Goal: Task Accomplishment & Management: Use online tool/utility

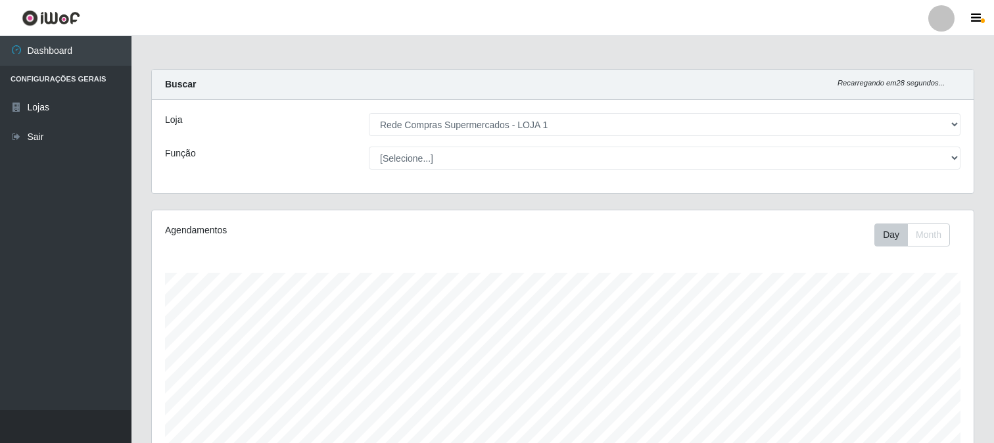
select select "158"
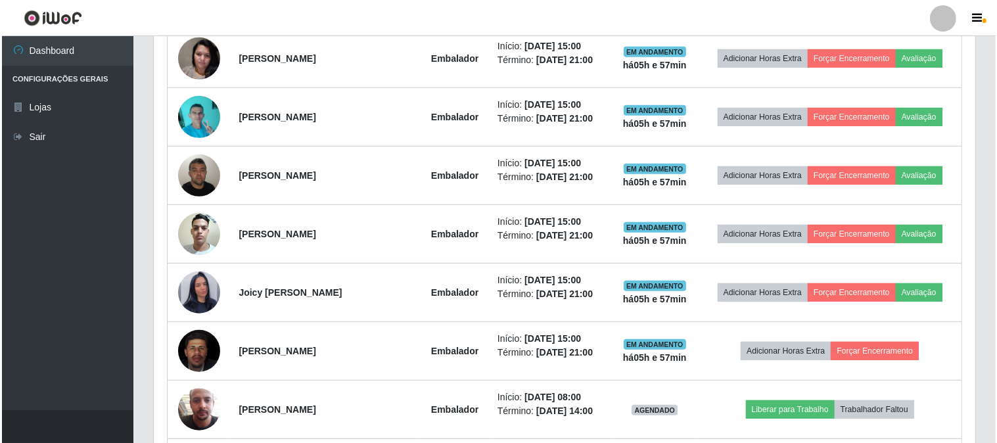
scroll to position [272, 821]
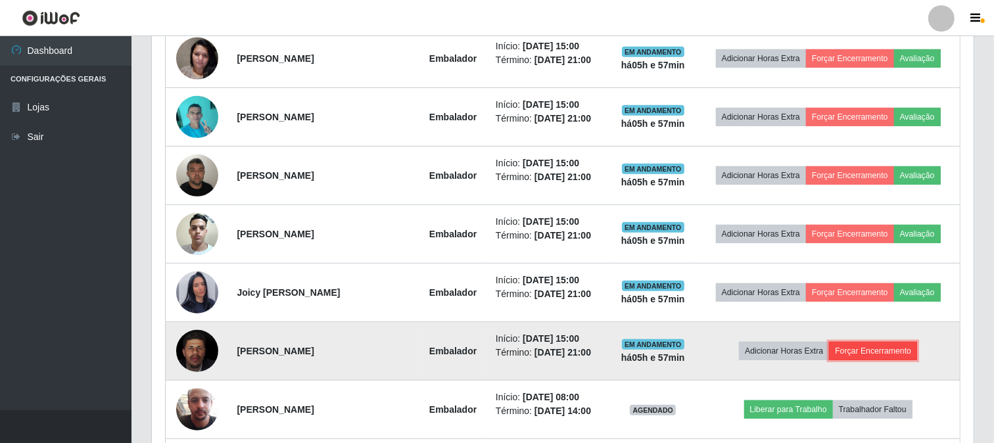
click at [869, 354] on button "Forçar Encerramento" at bounding box center [873, 351] width 88 height 18
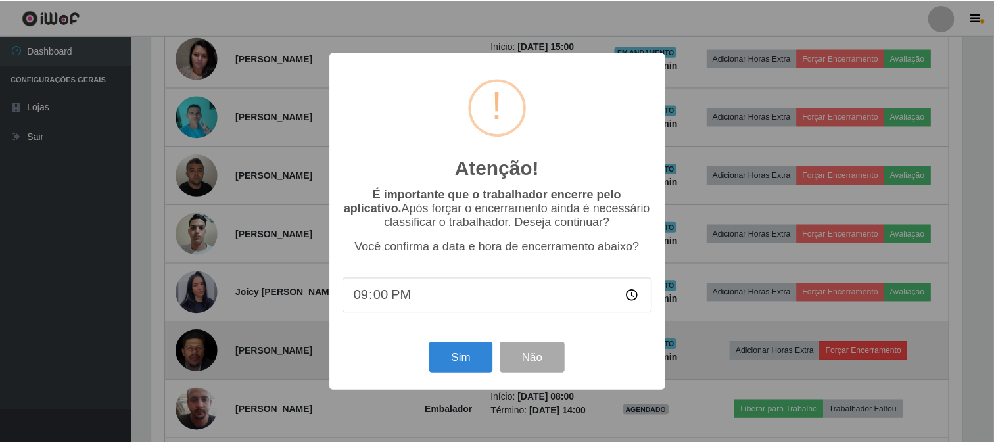
scroll to position [272, 813]
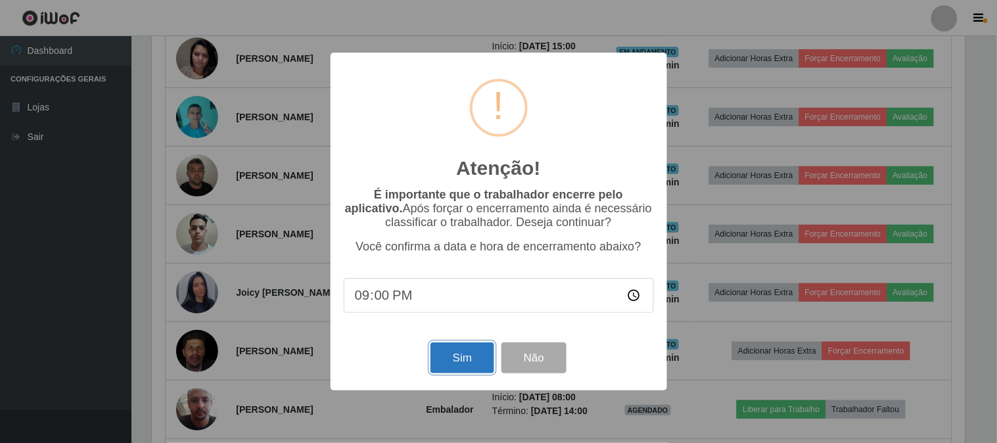
click at [472, 355] on button "Sim" at bounding box center [462, 357] width 64 height 31
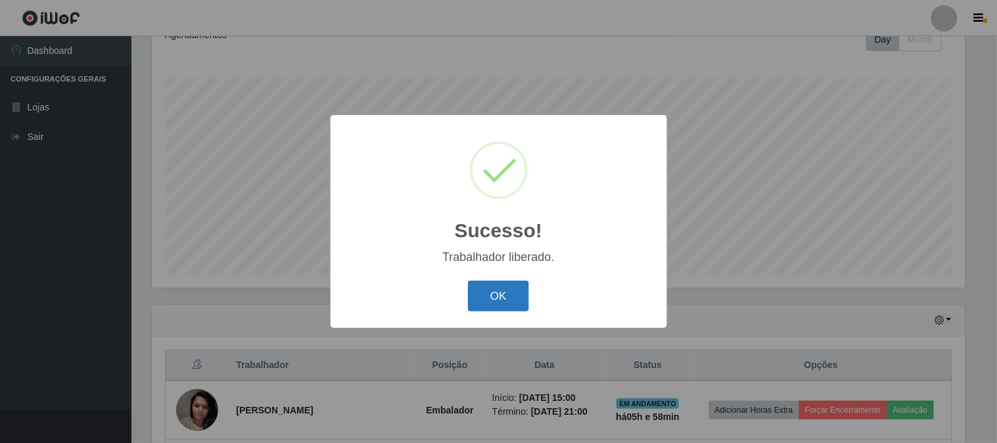
click at [500, 298] on button "OK" at bounding box center [498, 296] width 61 height 31
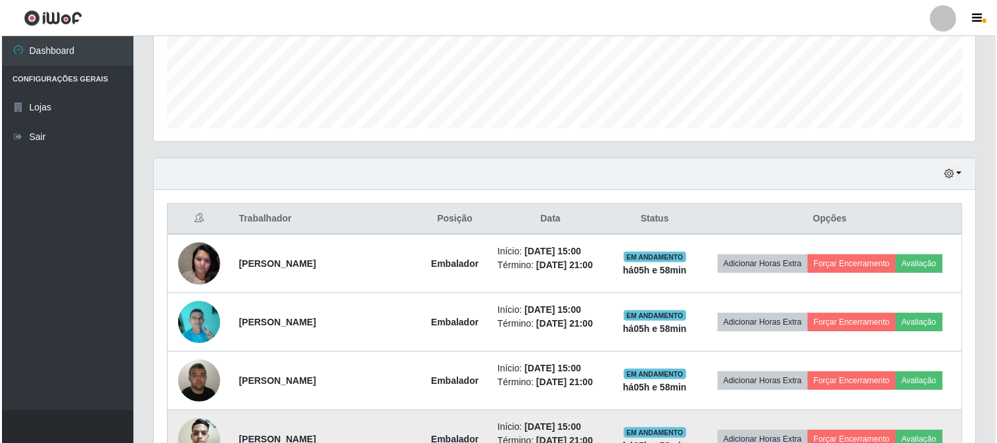
scroll to position [488, 0]
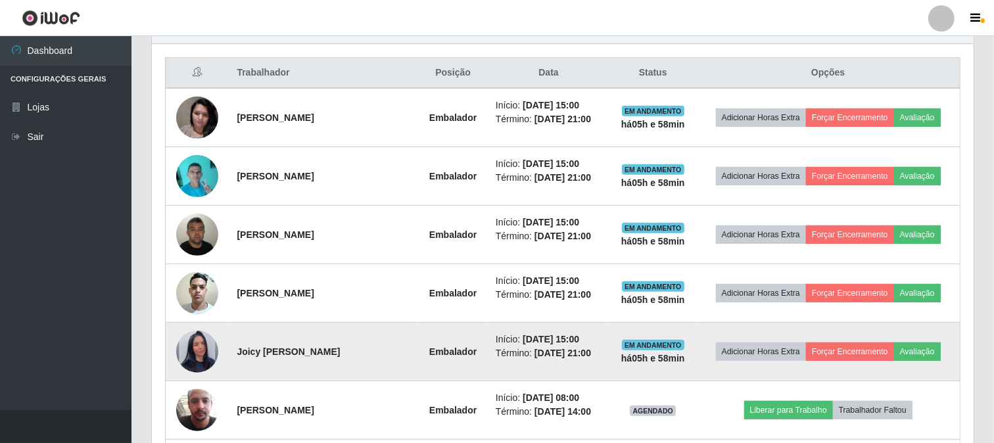
click at [866, 340] on td "Adicionar Horas Extra Forçar Encerramento Avaliação" at bounding box center [828, 352] width 264 height 58
click at [864, 350] on button "Forçar Encerramento" at bounding box center [850, 351] width 88 height 18
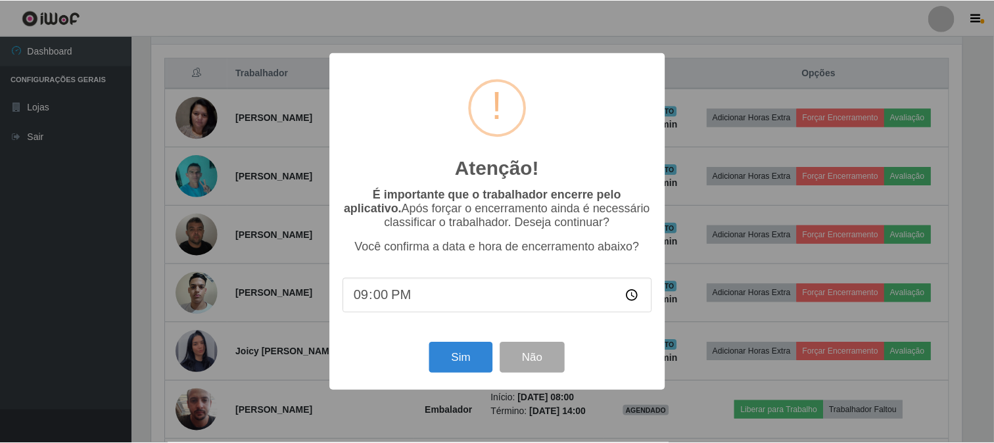
scroll to position [272, 813]
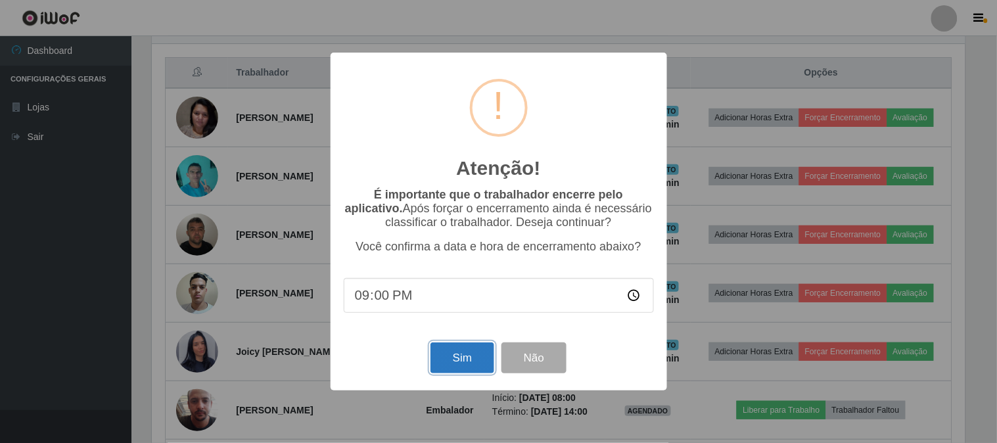
click at [460, 348] on button "Sim" at bounding box center [462, 357] width 64 height 31
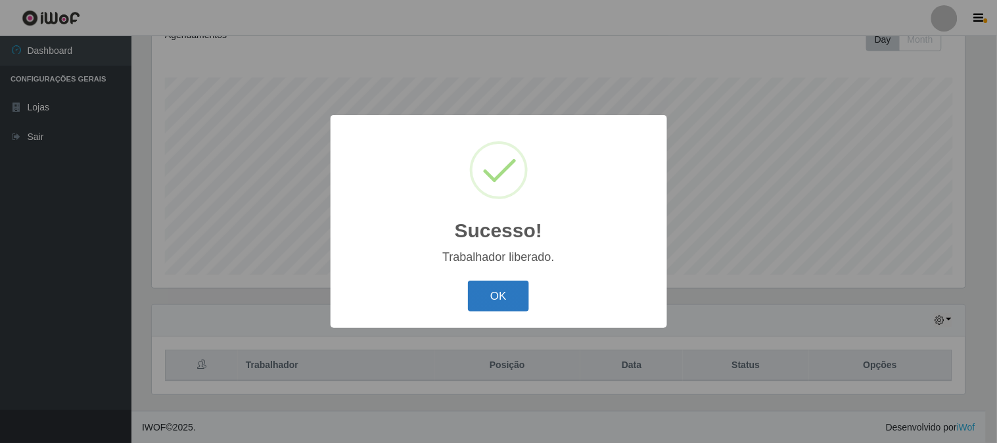
click at [491, 292] on button "OK" at bounding box center [498, 296] width 61 height 31
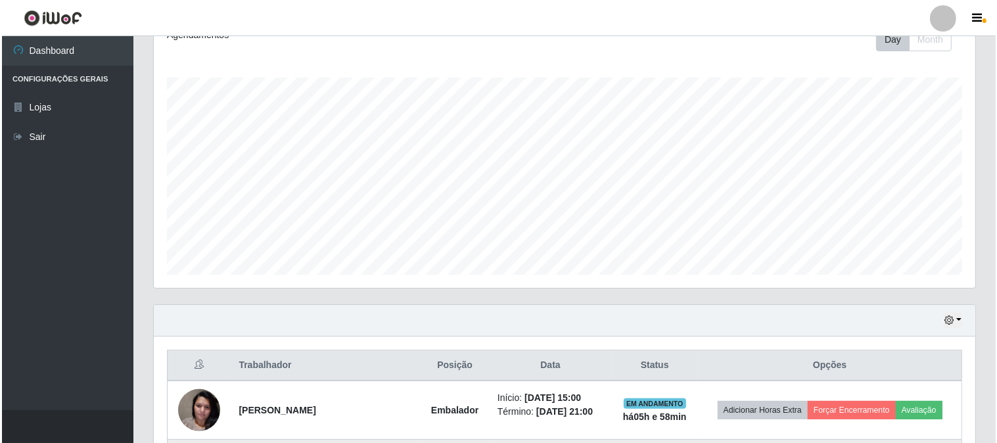
scroll to position [415, 0]
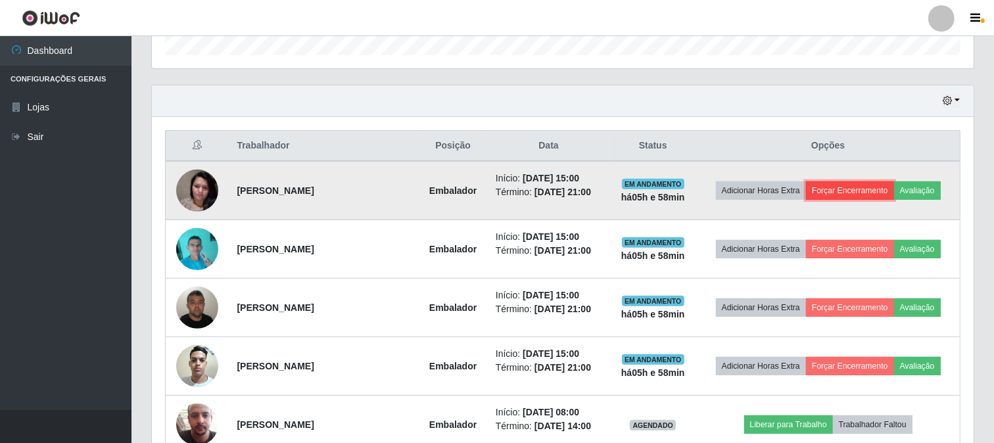
click at [882, 185] on button "Forçar Encerramento" at bounding box center [850, 190] width 88 height 18
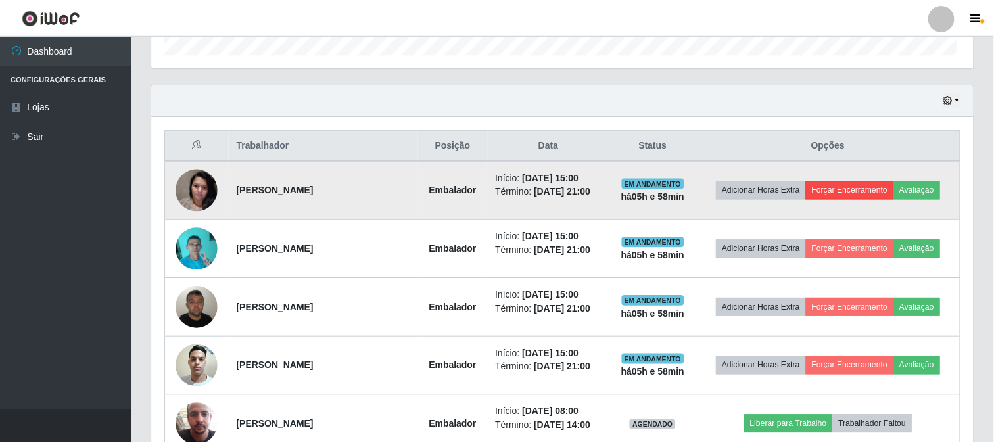
scroll to position [272, 813]
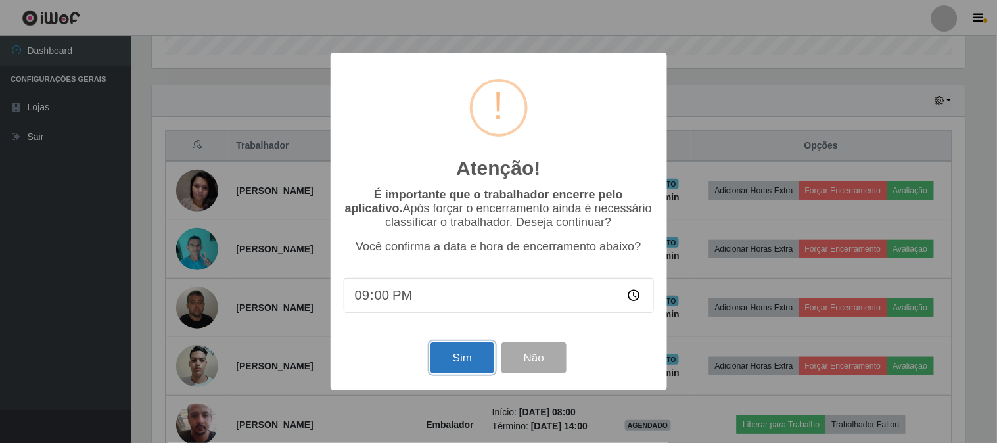
click at [457, 352] on button "Sim" at bounding box center [462, 357] width 64 height 31
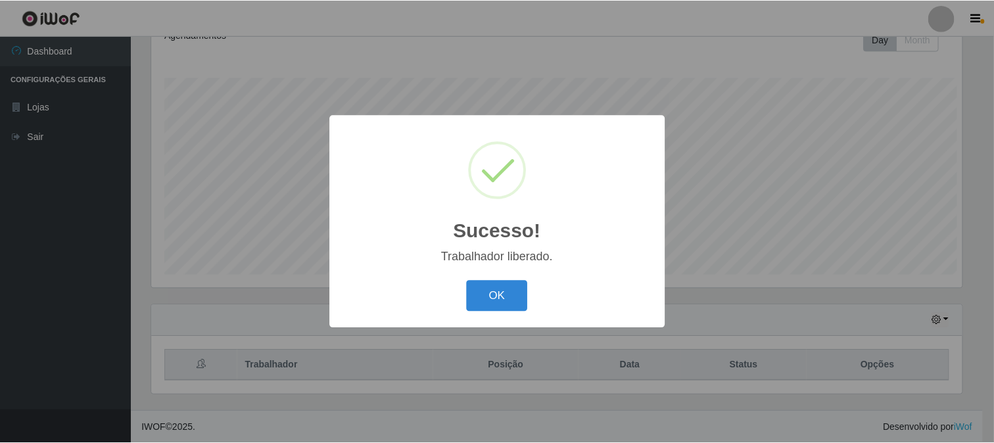
scroll to position [0, 0]
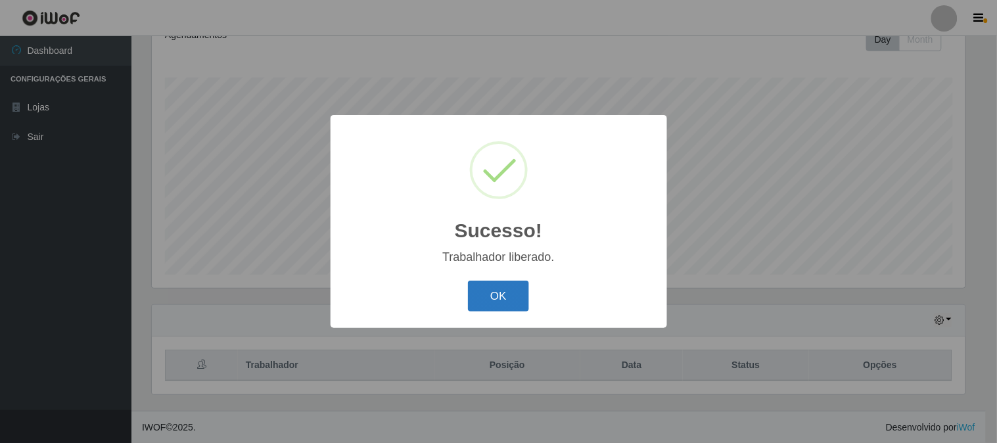
click at [489, 303] on button "OK" at bounding box center [498, 296] width 61 height 31
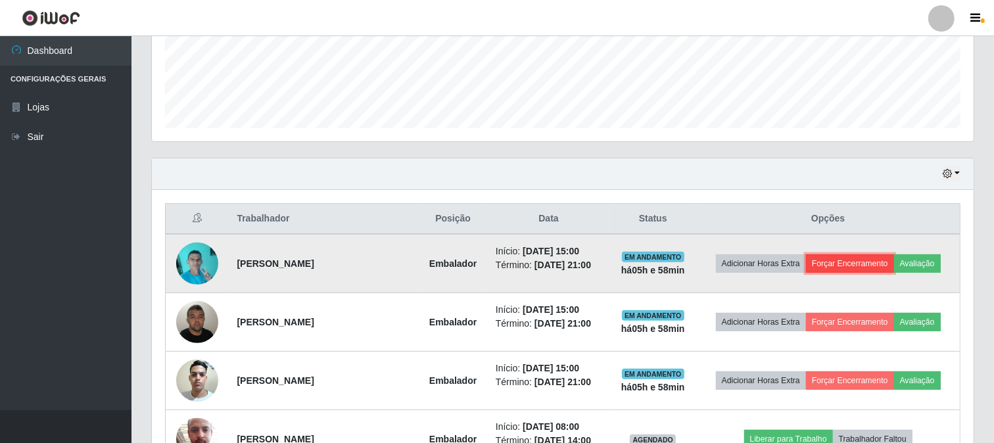
click at [840, 260] on button "Forçar Encerramento" at bounding box center [850, 263] width 88 height 18
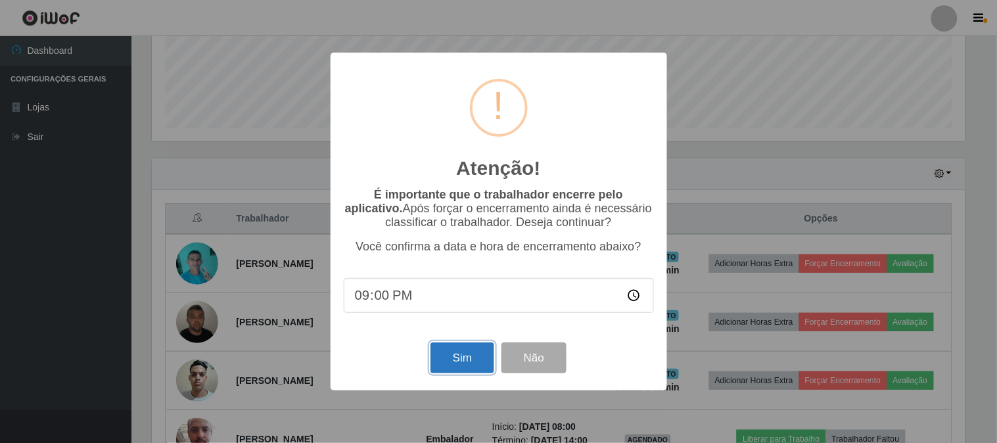
click at [461, 357] on button "Sim" at bounding box center [462, 357] width 64 height 31
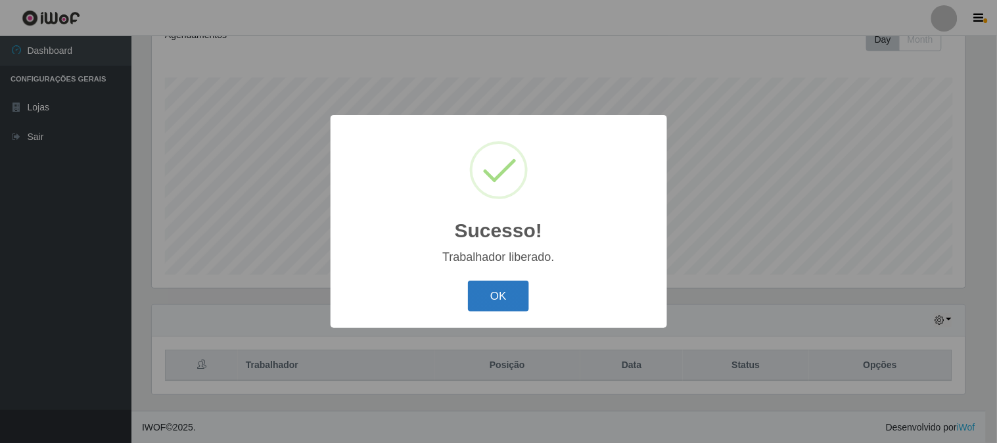
click at [500, 294] on button "OK" at bounding box center [498, 296] width 61 height 31
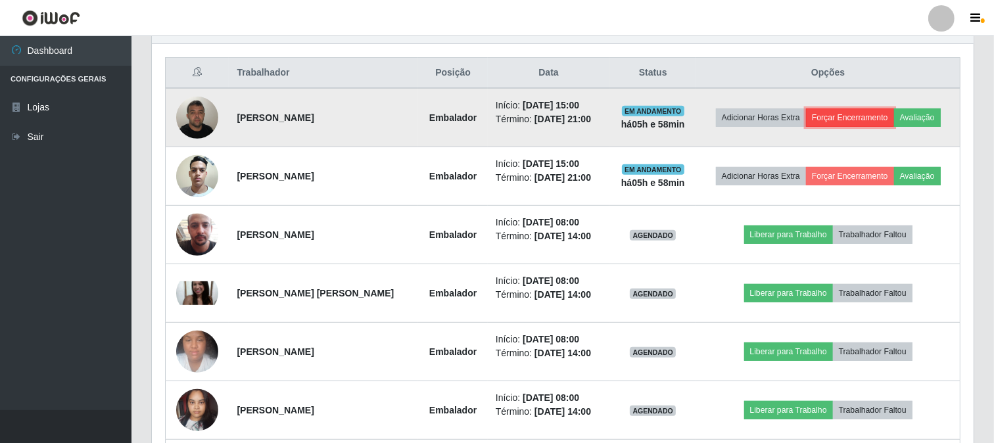
click at [858, 115] on button "Forçar Encerramento" at bounding box center [850, 117] width 88 height 18
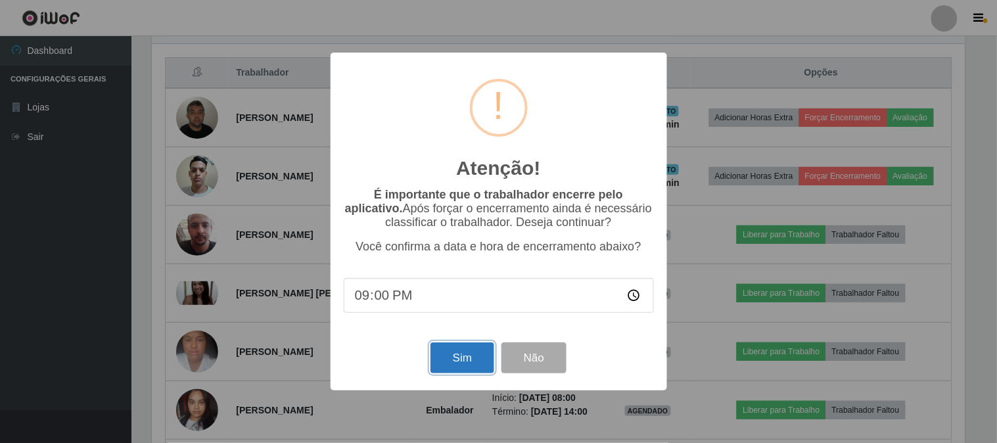
click at [468, 359] on button "Sim" at bounding box center [462, 357] width 64 height 31
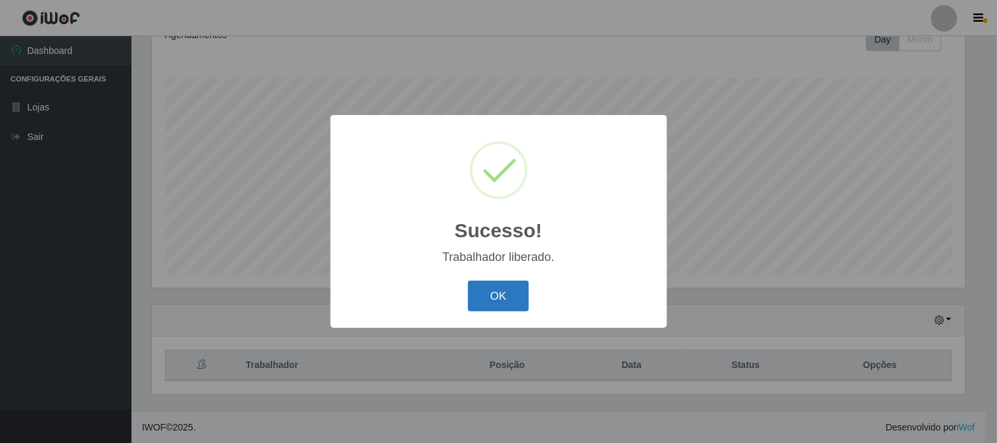
click at [488, 287] on button "OK" at bounding box center [498, 296] width 61 height 31
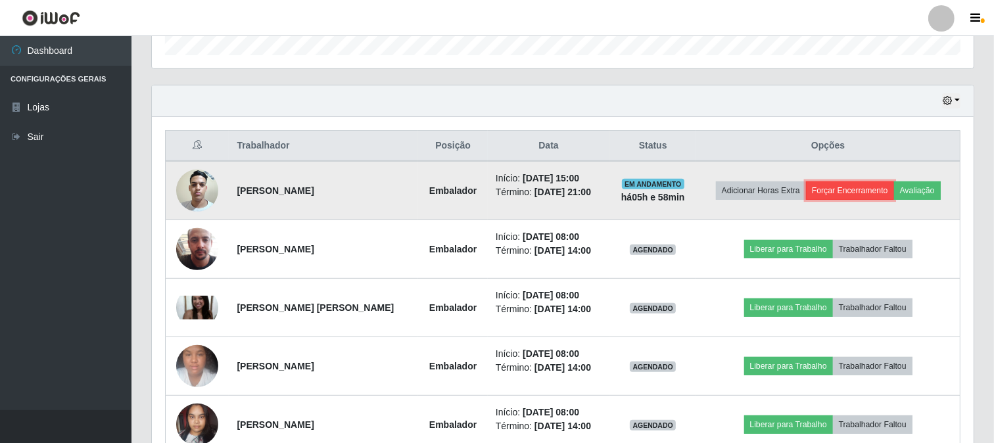
click at [881, 191] on button "Forçar Encerramento" at bounding box center [850, 190] width 88 height 18
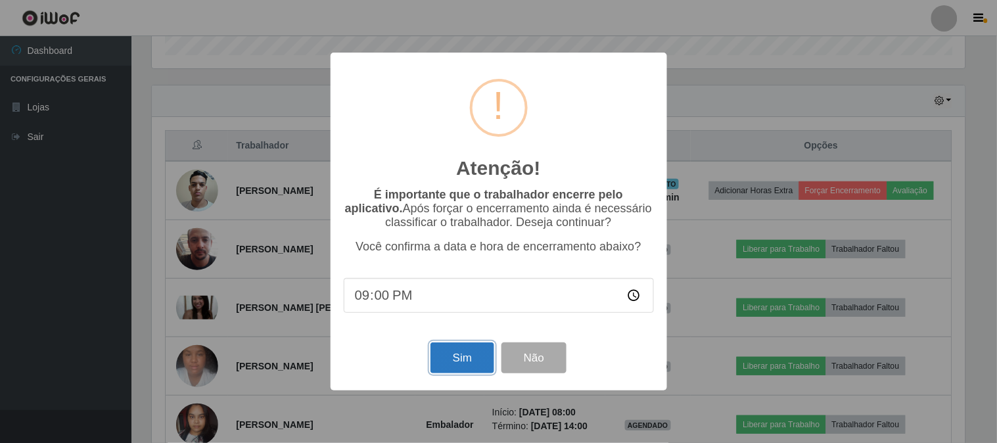
click at [474, 356] on button "Sim" at bounding box center [462, 357] width 64 height 31
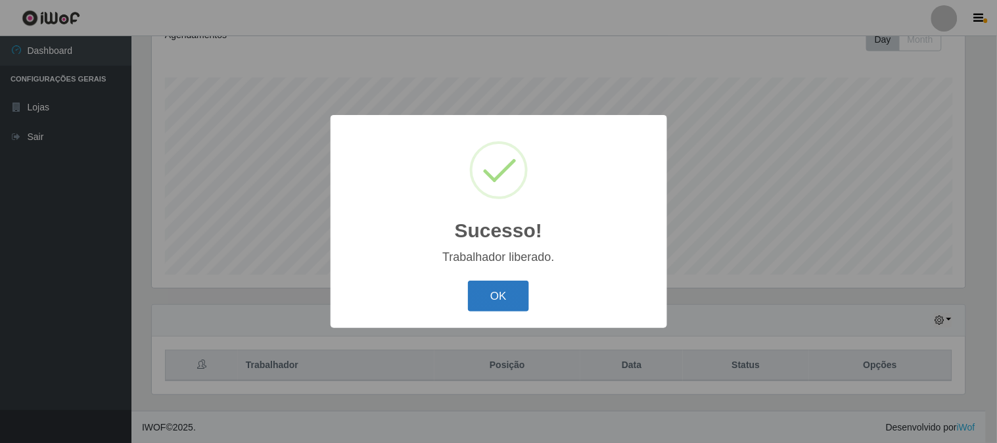
click at [516, 296] on button "OK" at bounding box center [498, 296] width 61 height 31
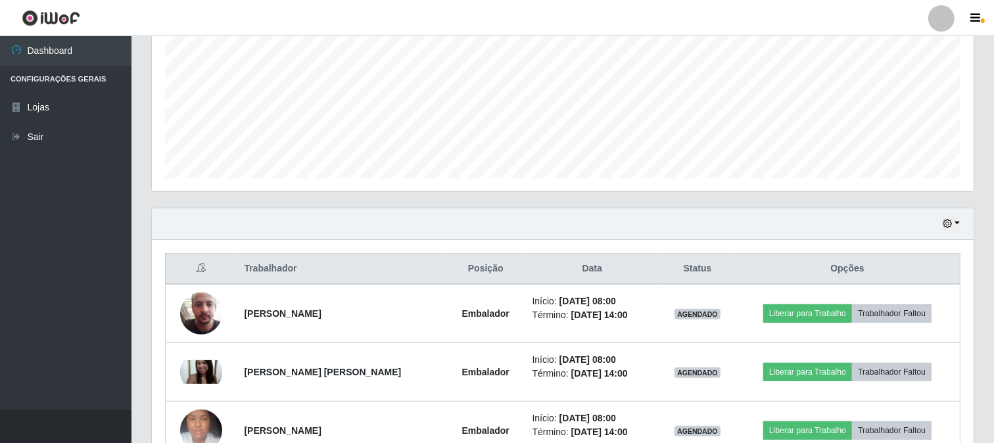
click at [961, 225] on div "Hoje 1 dia 3 dias 1 Semana Não encerrados" at bounding box center [562, 224] width 821 height 32
click at [954, 221] on button "button" at bounding box center [951, 223] width 18 height 15
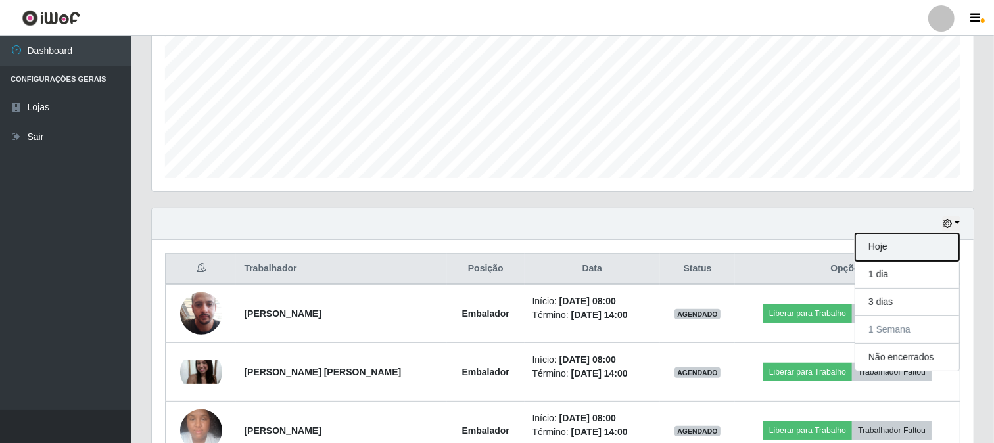
click at [877, 245] on button "Hoje" at bounding box center [907, 247] width 104 height 28
